Goal: Transaction & Acquisition: Purchase product/service

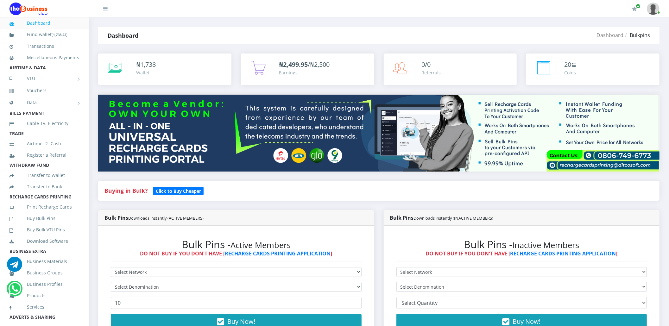
click at [170, 268] on select "Select Network MTN Globacom 9Mobile Airtel" at bounding box center [236, 272] width 251 height 10
select select "MTN"
click at [111, 267] on select "Select Network MTN Globacom 9Mobile Airtel" at bounding box center [236, 272] width 251 height 10
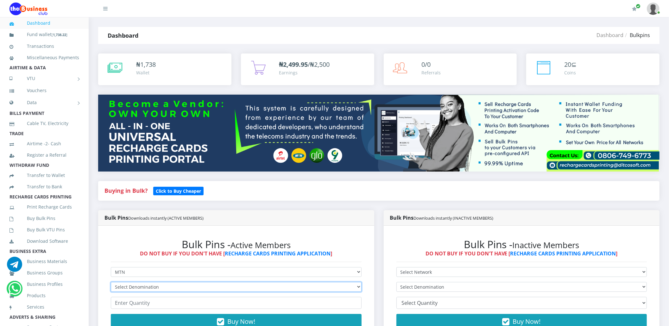
click at [161, 284] on select "Select Denomination MTN NGN100 - ₦96.94 MTN NGN200 - ₦193.88 MTN NGN400 - ₦387.…" at bounding box center [236, 287] width 251 height 10
select select "96.94-100"
click at [111, 282] on select "Select Denomination MTN NGN100 - ₦96.94 MTN NGN200 - ₦193.88 MTN NGN400 - ₦387.…" at bounding box center [236, 287] width 251 height 10
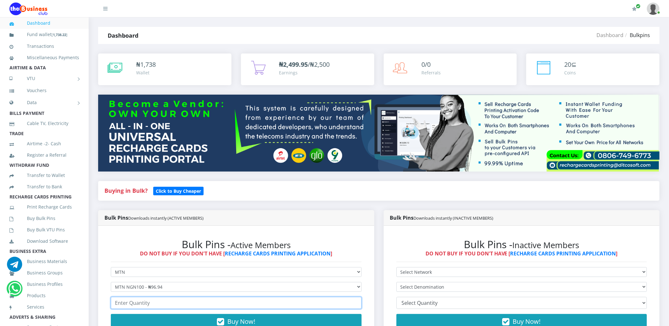
click at [144, 302] on input "number" at bounding box center [236, 303] width 251 height 12
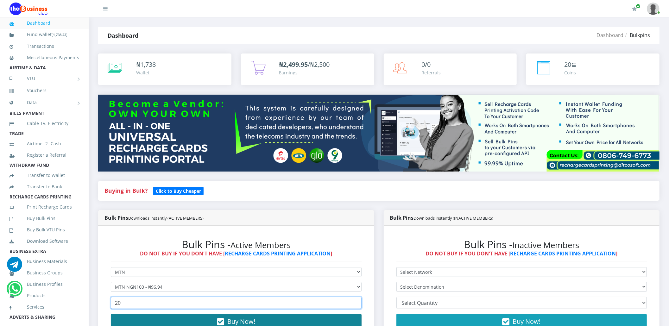
type input "20"
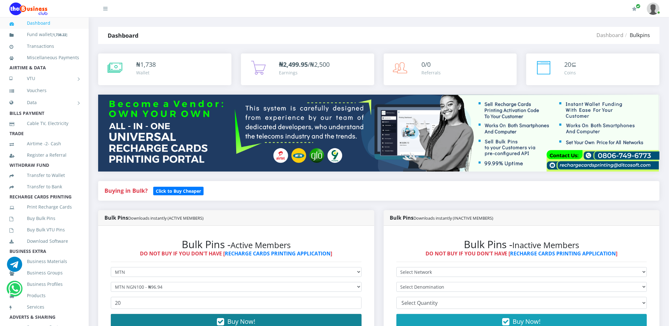
click at [153, 324] on button "Buy Now!" at bounding box center [236, 321] width 251 height 15
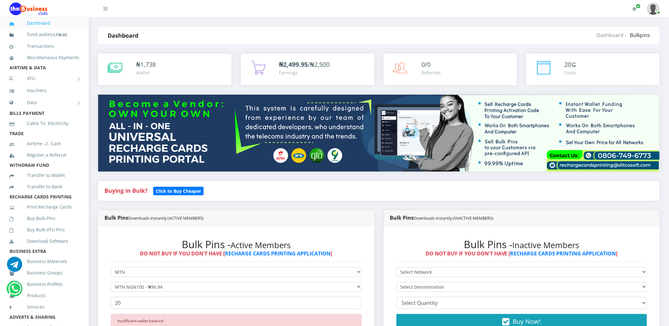
click at [153, 324] on div "Insufficient wallet balance!" at bounding box center [236, 321] width 251 height 14
click at [164, 191] on b "Click to Buy Cheaper" at bounding box center [178, 191] width 45 height 6
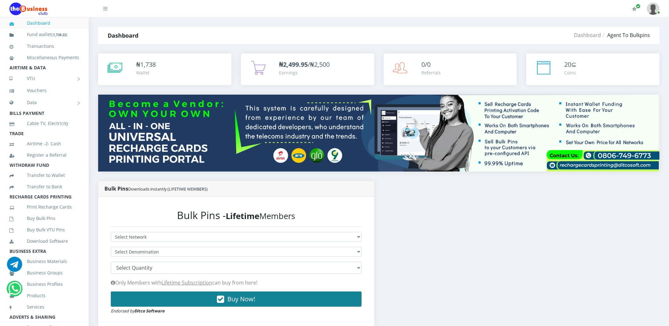
click at [240, 298] on span "Buy Now!" at bounding box center [241, 299] width 28 height 9
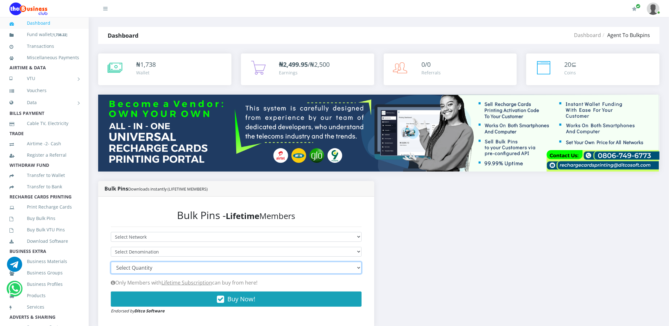
drag, startPoint x: 236, startPoint y: 270, endPoint x: 209, endPoint y: 274, distance: 27.3
click at [209, 274] on form "Select Network MTN Globacom 9Mobile Airtel Select Denomination 100 150 200 300 …" at bounding box center [236, 273] width 251 height 82
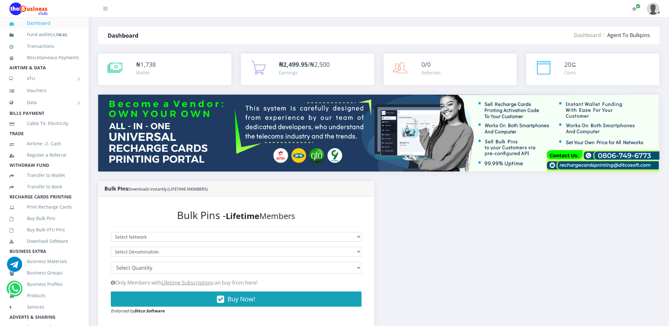
click at [252, 161] on img at bounding box center [379, 133] width 562 height 77
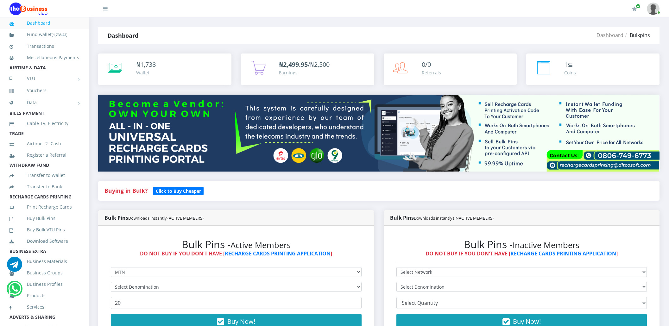
select select "MTN"
click at [44, 226] on link "Buy Bulk Pins" at bounding box center [45, 218] width 70 height 15
click at [120, 274] on select "Select Network MTN Globacom 9Mobile Airtel" at bounding box center [236, 272] width 251 height 10
click at [120, 271] on select "Select Network MTN Globacom 9Mobile Airtel" at bounding box center [236, 272] width 251 height 10
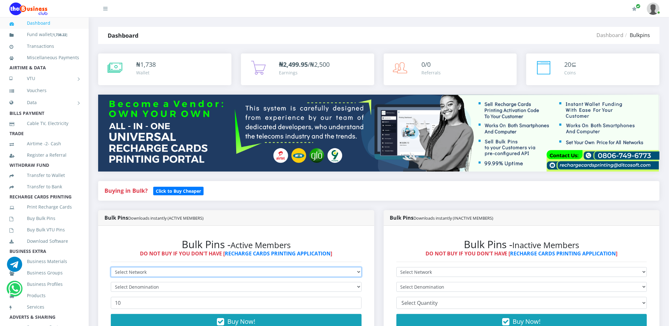
select select "MTN"
click at [111, 267] on select "Select Network MTN Globacom 9Mobile Airtel" at bounding box center [236, 272] width 251 height 10
click at [165, 188] on small "Click to Buy Cheaper" at bounding box center [178, 191] width 50 height 9
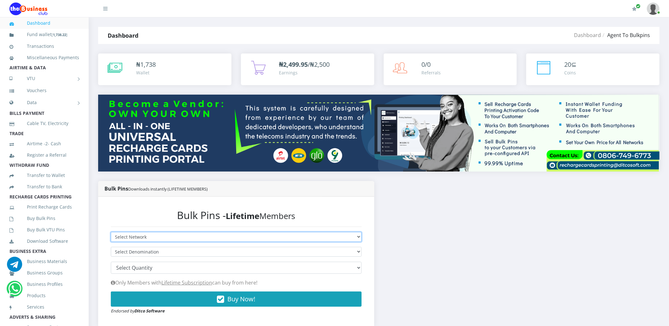
click at [132, 239] on select "Select Network MTN Globacom 9Mobile Airtel" at bounding box center [236, 237] width 251 height 10
select select "MTN"
click at [111, 232] on select "Select Network MTN Globacom 9Mobile Airtel" at bounding box center [236, 237] width 251 height 10
click at [122, 237] on select "Select Network MTN Globacom 9Mobile Airtel" at bounding box center [236, 237] width 251 height 10
click at [111, 232] on select "Select Network MTN Globacom 9Mobile Airtel" at bounding box center [236, 237] width 251 height 10
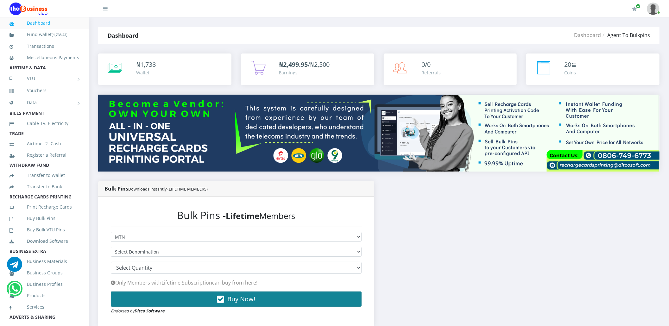
click at [228, 302] on span "Buy Now!" at bounding box center [241, 299] width 28 height 9
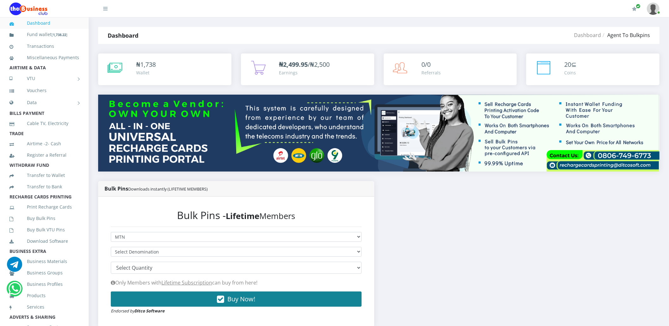
click at [228, 302] on span "Buy Now!" at bounding box center [241, 299] width 28 height 9
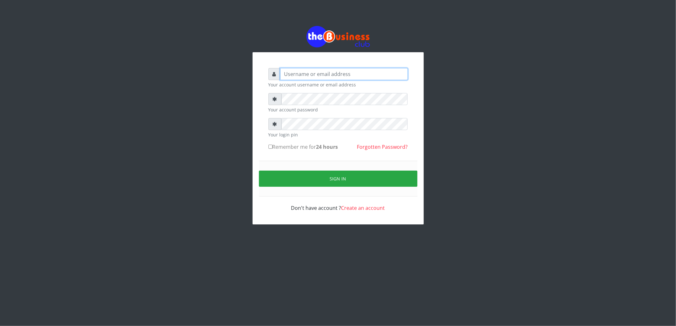
type input "cherpher"
click at [281, 99] on div at bounding box center [274, 99] width 13 height 12
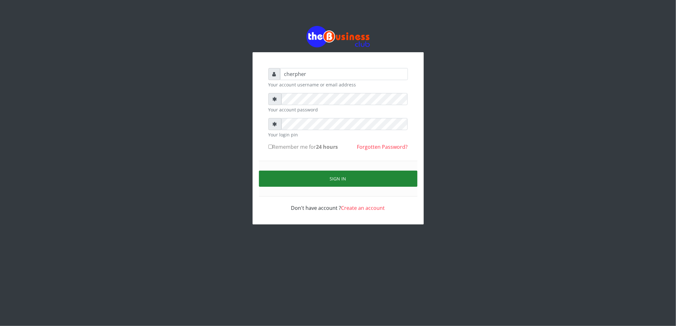
click at [341, 184] on button "Sign in" at bounding box center [338, 179] width 158 height 16
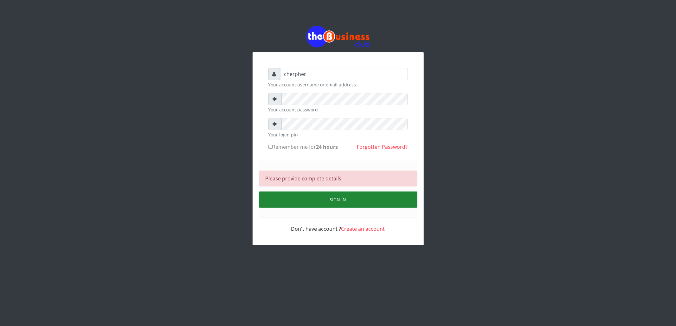
click at [341, 195] on button "Sign in" at bounding box center [338, 200] width 158 height 16
click at [331, 203] on button "SIGN IN" at bounding box center [338, 200] width 158 height 16
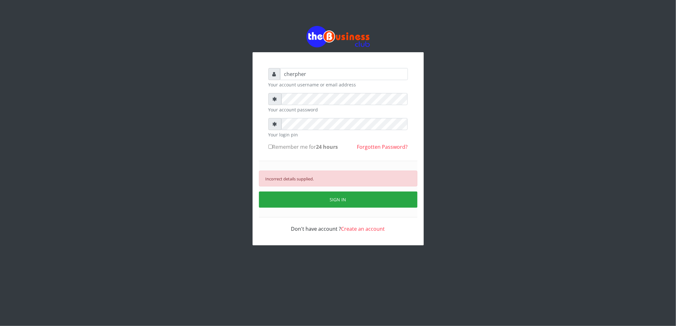
click at [287, 124] on form "cherpher Your account username or email address Your account password Your logi…" at bounding box center [337, 150] width 139 height 165
click at [336, 61] on div "cherpher Your account username or email address Your account password Your logi…" at bounding box center [337, 148] width 171 height 193
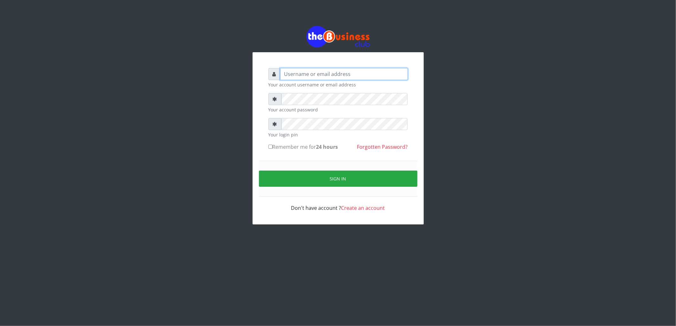
type input "cherpher"
click at [274, 117] on form "cherpher Your account username or email address Your account password Your logi…" at bounding box center [337, 140] width 139 height 144
click at [278, 101] on div at bounding box center [274, 99] width 13 height 12
click at [273, 102] on div at bounding box center [274, 99] width 13 height 12
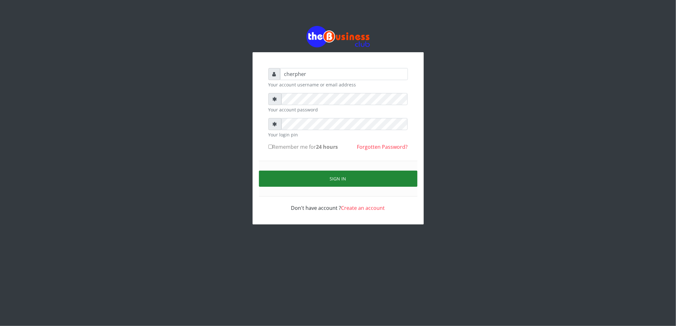
click at [335, 178] on button "Sign in" at bounding box center [338, 179] width 158 height 16
